Goal: Navigation & Orientation: Find specific page/section

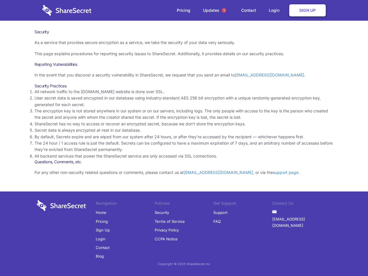
click at [184, 138] on li "By default, Secrets expire and are wiped from our system after 24 hours, or aft…" at bounding box center [184, 137] width 299 height 6
click at [224, 10] on span "1" at bounding box center [224, 10] width 5 height 5
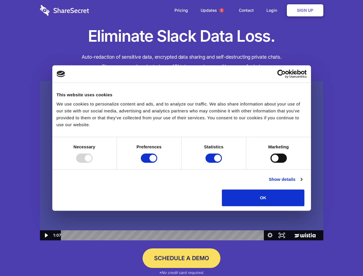
click at [181, 138] on img at bounding box center [182, 161] width 284 height 160
click at [93, 163] on div at bounding box center [84, 158] width 16 height 9
click at [157, 163] on input "Preferences" at bounding box center [149, 158] width 16 height 9
click at [215, 163] on input "Statistics" at bounding box center [214, 158] width 16 height 9
click at [271, 163] on input "Marketing" at bounding box center [279, 158] width 16 height 9
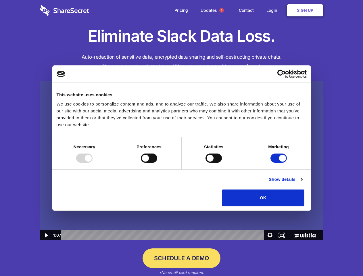
click at [302, 183] on link "Show details" at bounding box center [285, 179] width 33 height 7
click at [0, 0] on li "Necessary 7 Necessary cookies help make a website usable by enabling basic func…" at bounding box center [0, 0] width 0 height 0
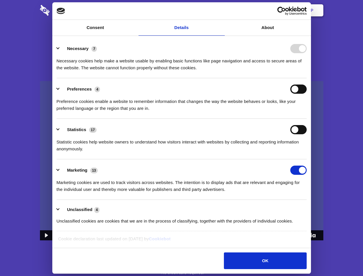
checkbox input "false"
checkbox input "true"
click at [221, 10] on span "1" at bounding box center [221, 10] width 5 height 5
click at [182, 112] on div "Preference cookies enable a website to remember information that changes the wa…" at bounding box center [182, 103] width 250 height 18
